Goal: Transaction & Acquisition: Download file/media

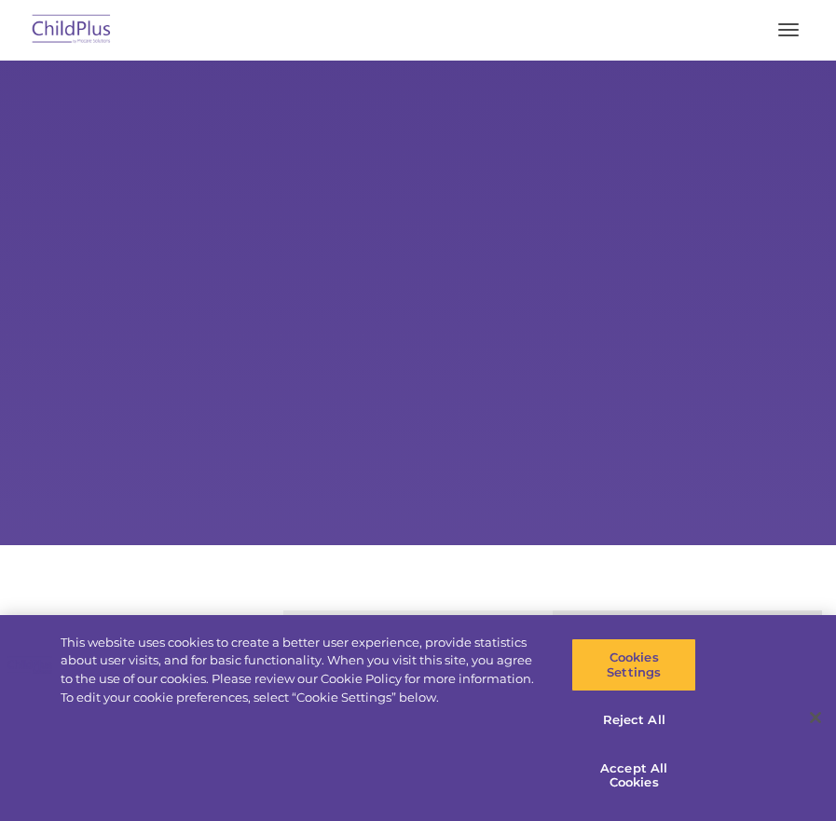
select select "MEDIUM"
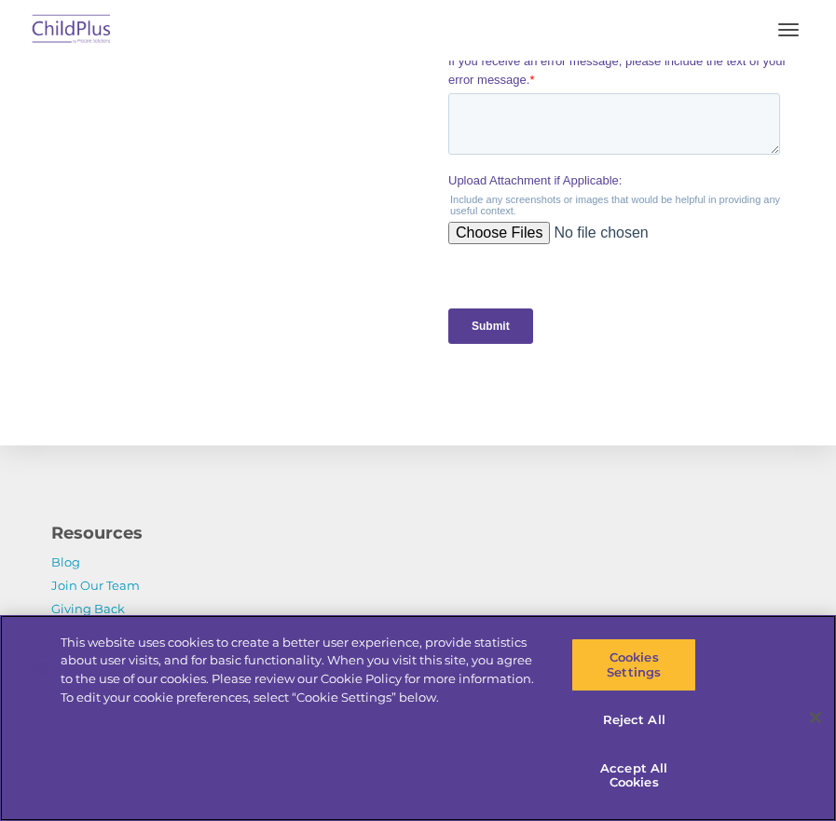
scroll to position [2193, 0]
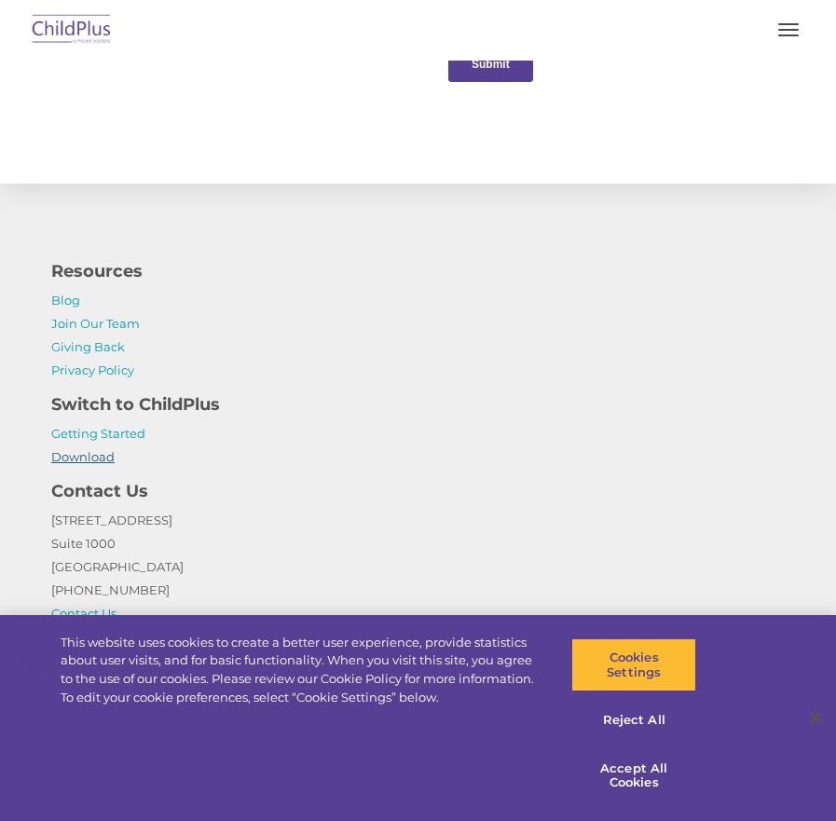
click at [85, 458] on link "Download" at bounding box center [82, 456] width 63 height 15
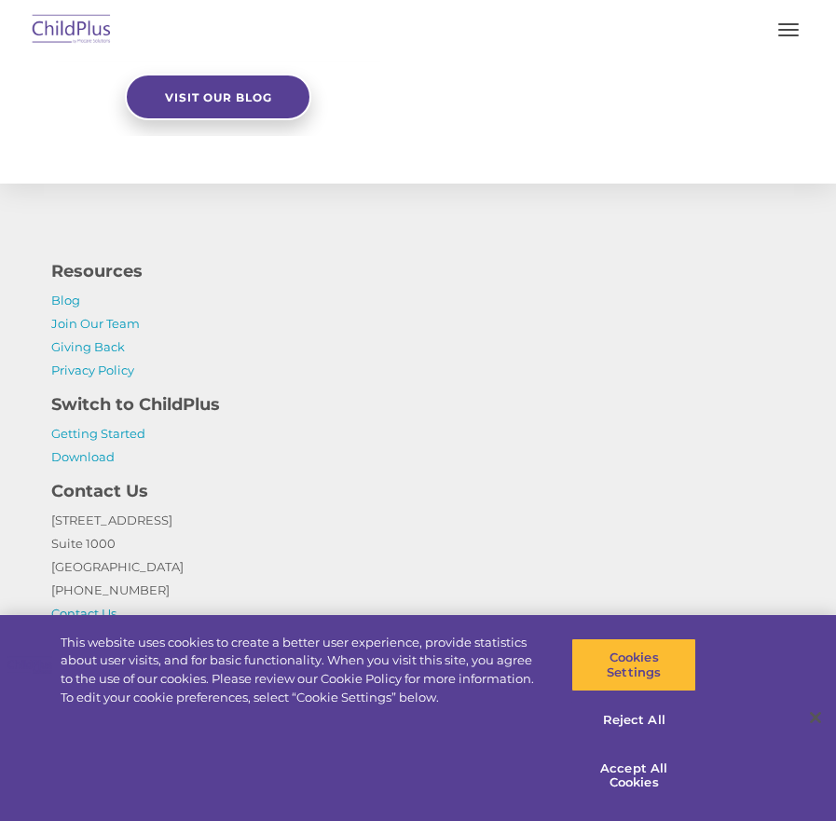
select select "MEDIUM"
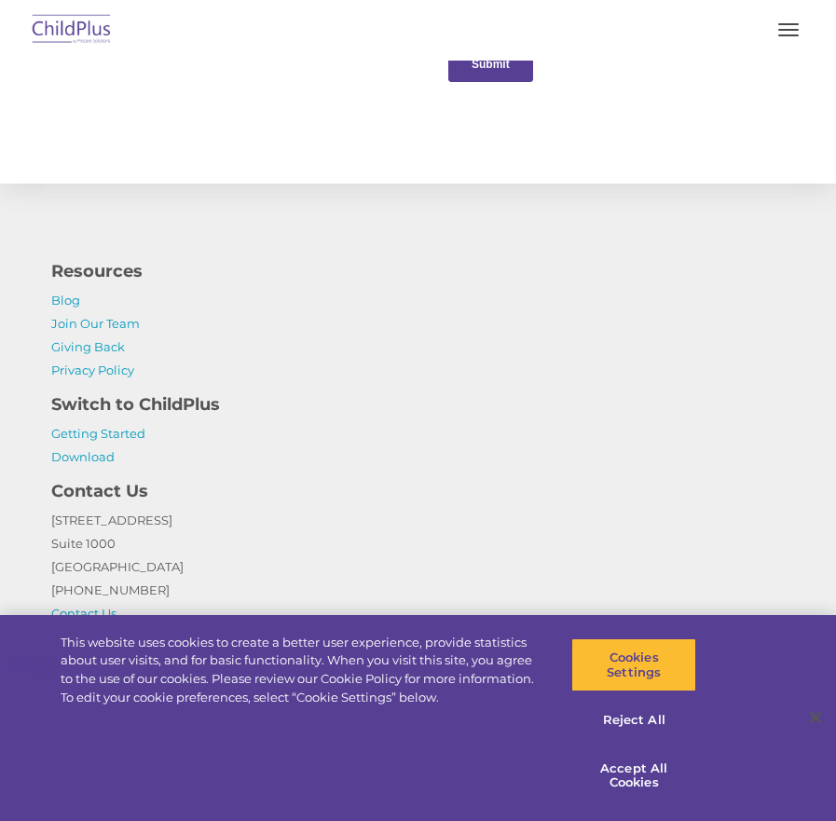
click at [97, 445] on p "Getting Started Download" at bounding box center [417, 445] width 733 height 47
click at [89, 454] on link "Download" at bounding box center [82, 456] width 63 height 15
